Goal: Book appointment/travel/reservation

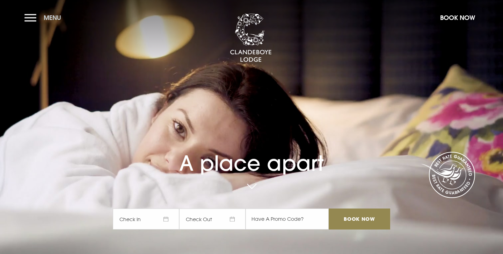
click at [29, 11] on button "Menu" at bounding box center [44, 17] width 40 height 15
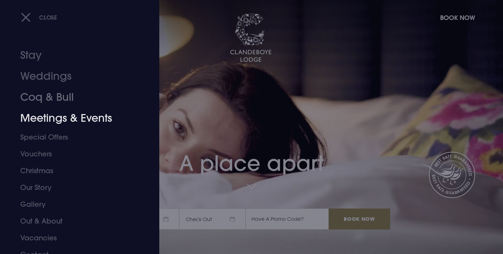
click at [56, 115] on link "Meetings & Events" at bounding box center [75, 118] width 110 height 21
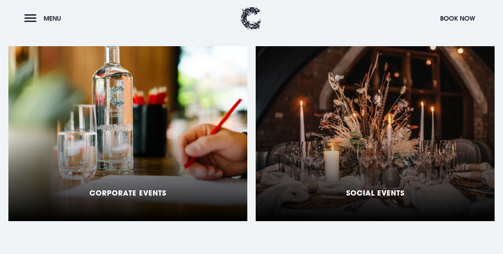
scroll to position [570, 0]
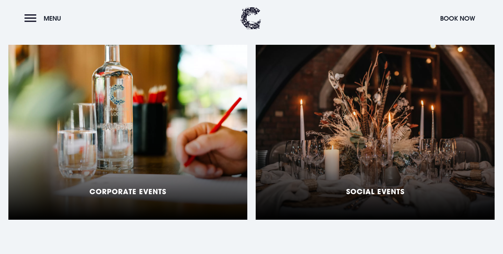
click at [178, 145] on div "Corporate Events" at bounding box center [127, 132] width 239 height 175
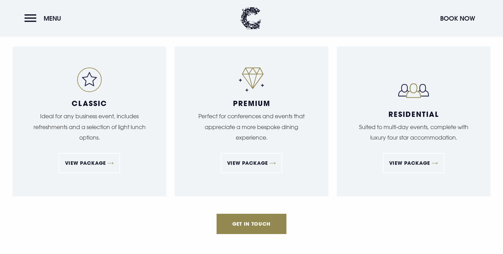
scroll to position [1158, 0]
